Goal: Entertainment & Leisure: Consume media (video, audio)

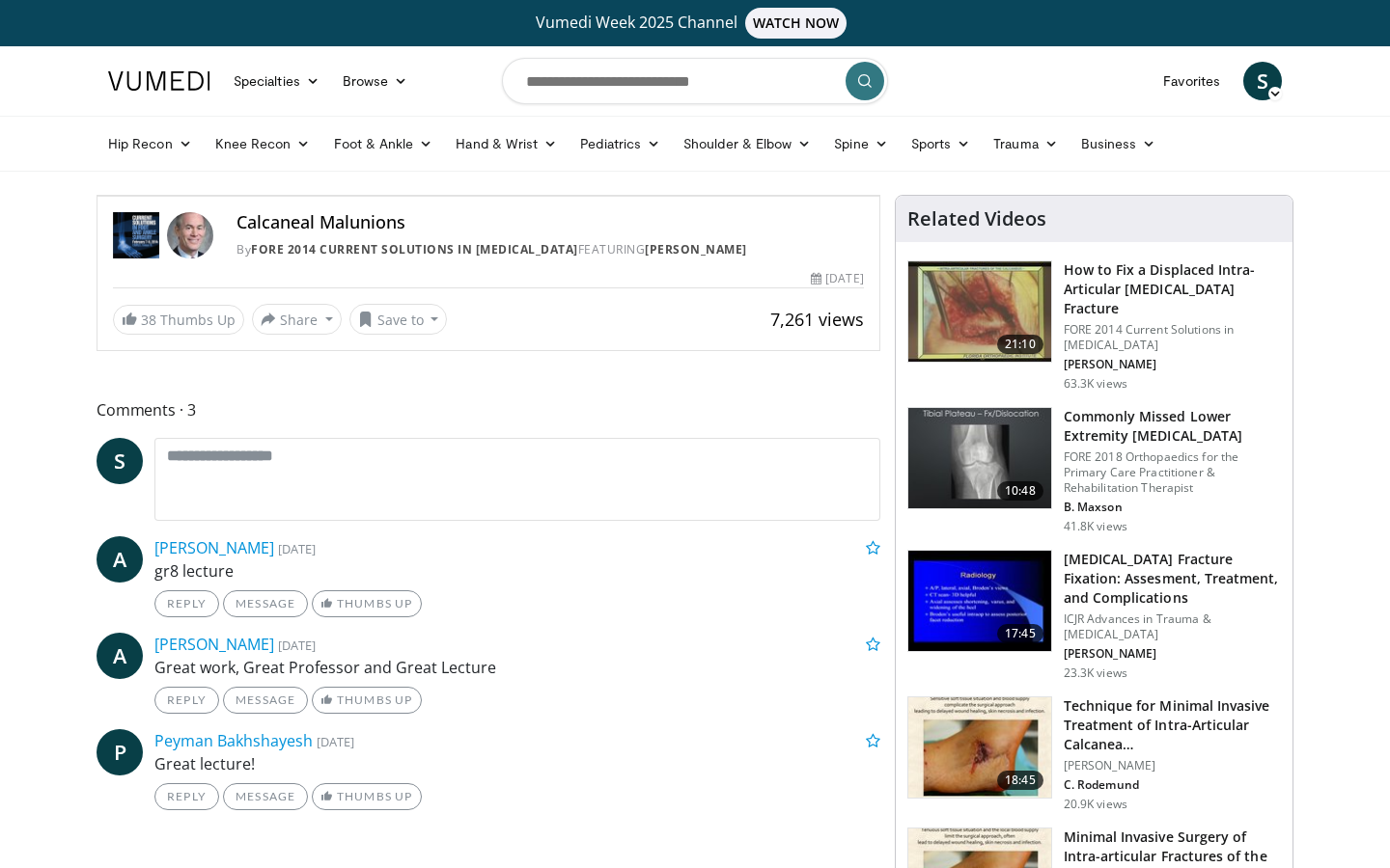
click at [97, 196] on span "Video Player" at bounding box center [116, 176] width 39 height 39
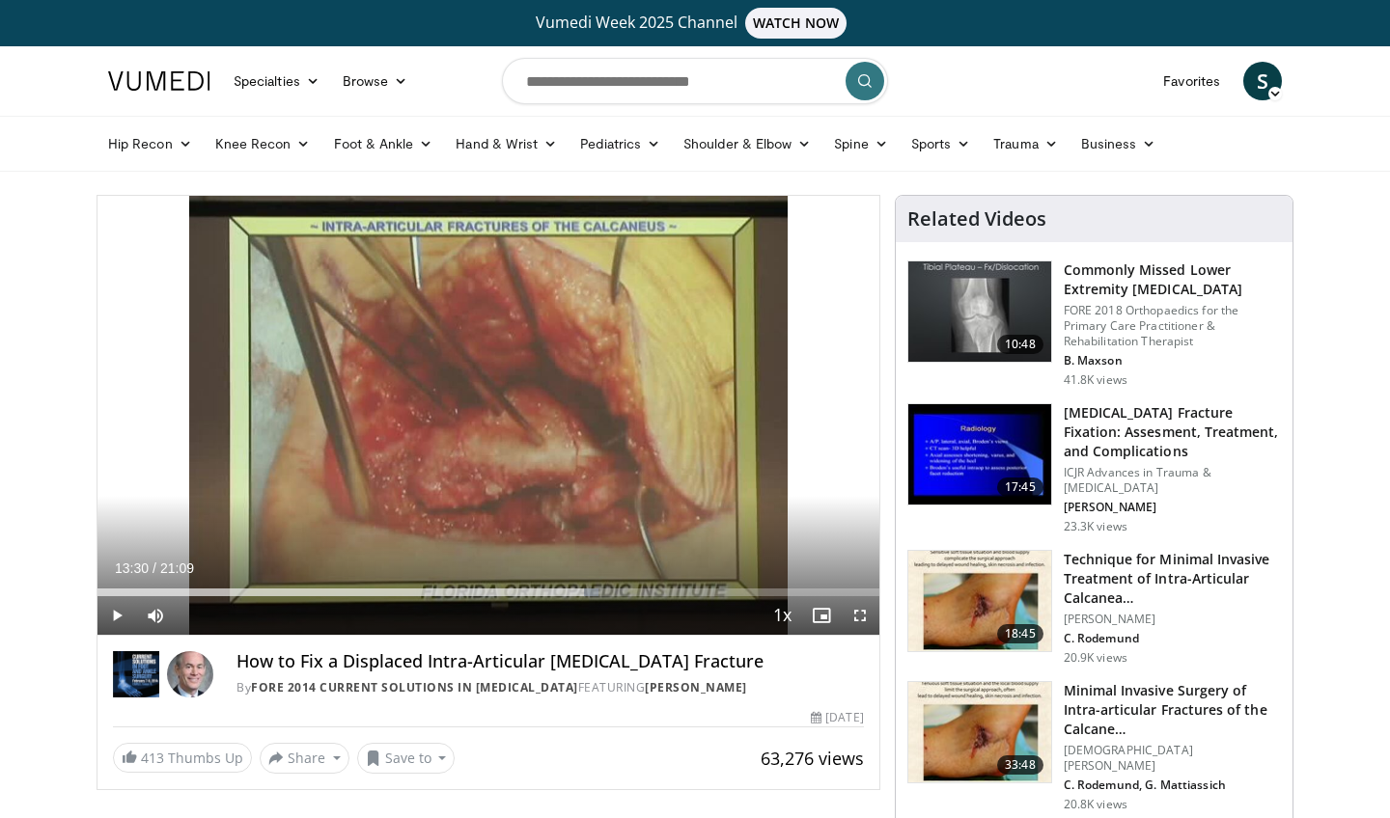
click at [1170, 121] on ul "Hip Recon Hip Arthroplasty Revision Hip Arthroplasty Hip Preservation Knee Reco…" at bounding box center [694, 144] width 1197 height 54
